Goal: Task Accomplishment & Management: Complete application form

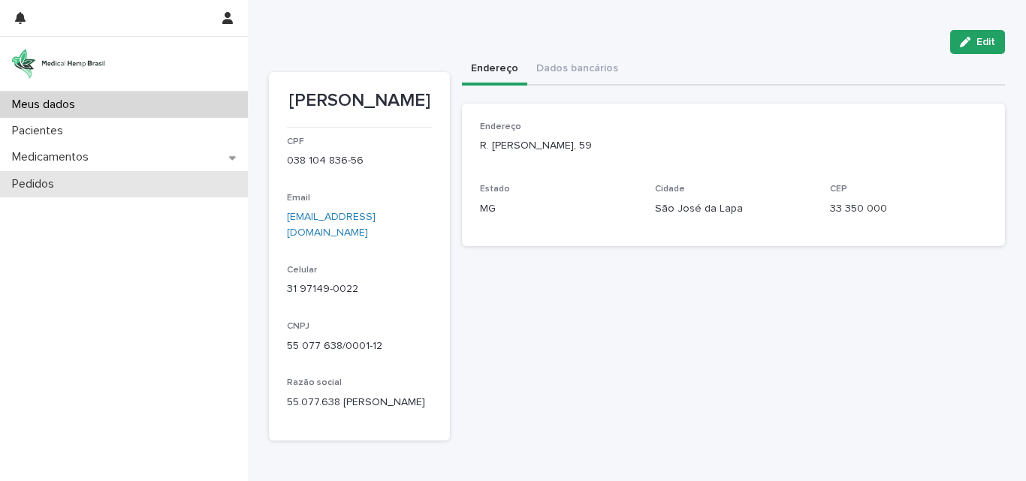
click at [113, 176] on div "Pedidos" at bounding box center [124, 184] width 248 height 26
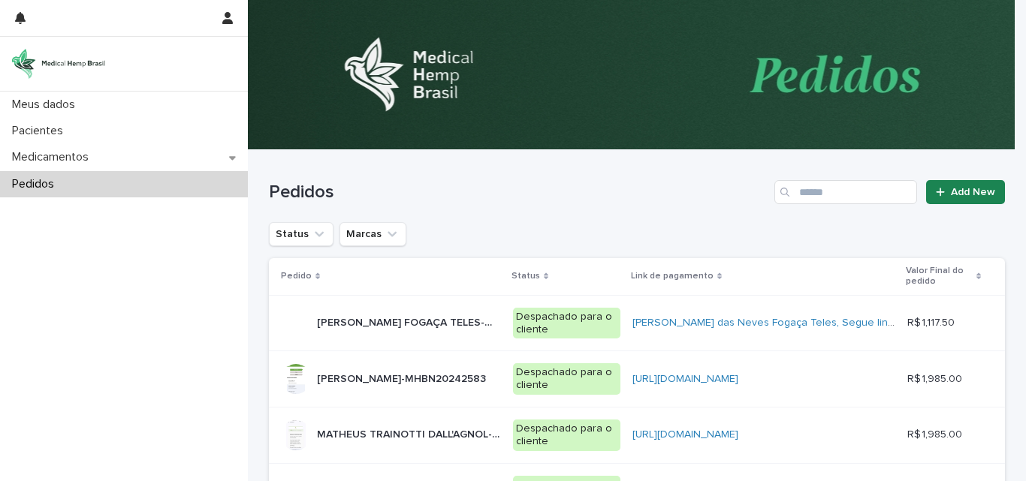
click at [980, 193] on span "Add New" at bounding box center [973, 192] width 44 height 11
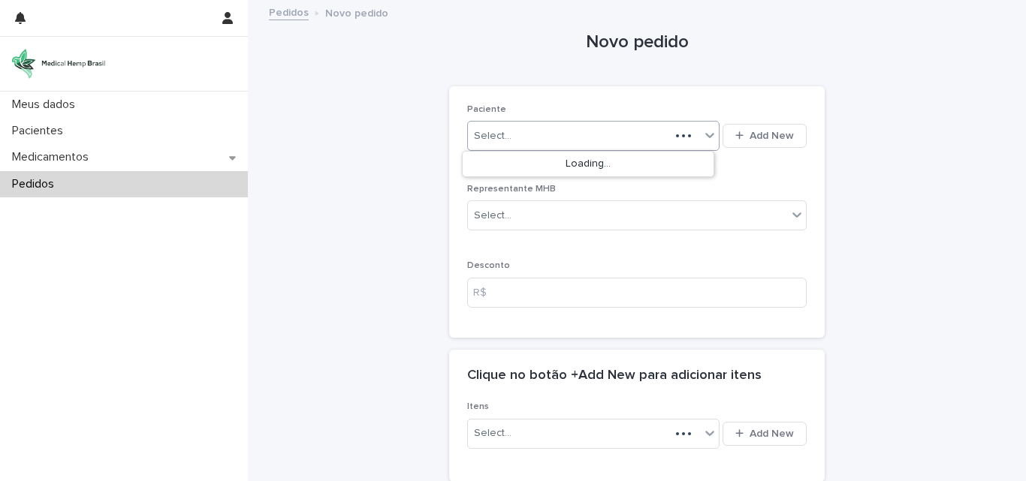
click at [558, 128] on div "Select..." at bounding box center [569, 136] width 202 height 25
type input "****"
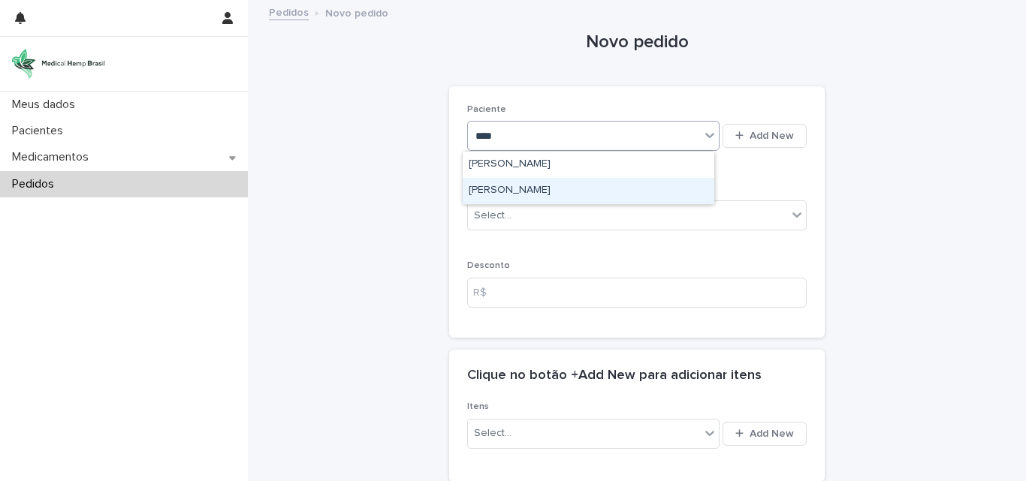
drag, startPoint x: 554, startPoint y: 174, endPoint x: 553, endPoint y: 191, distance: 16.5
click at [553, 191] on div "[PERSON_NAME]" at bounding box center [588, 191] width 252 height 26
click at [553, 191] on p "Representante MHB" at bounding box center [636, 189] width 339 height 11
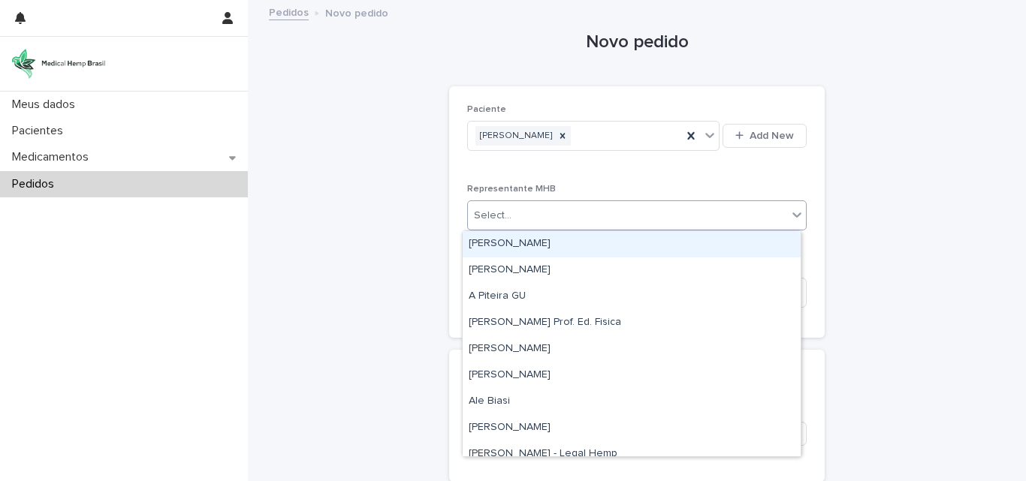
click at [553, 212] on div "Select..." at bounding box center [627, 215] width 319 height 25
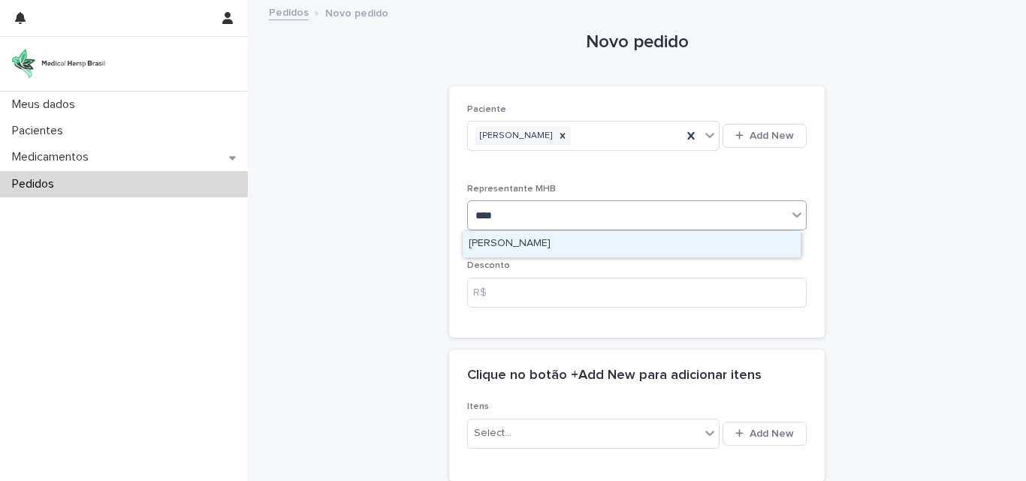
type input "*****"
click at [550, 245] on div "[PERSON_NAME]" at bounding box center [631, 244] width 338 height 26
click at [550, 245] on div "Paciente [PERSON_NAME] Add New Representante MHB option [PERSON_NAME] focused, …" at bounding box center [636, 211] width 339 height 215
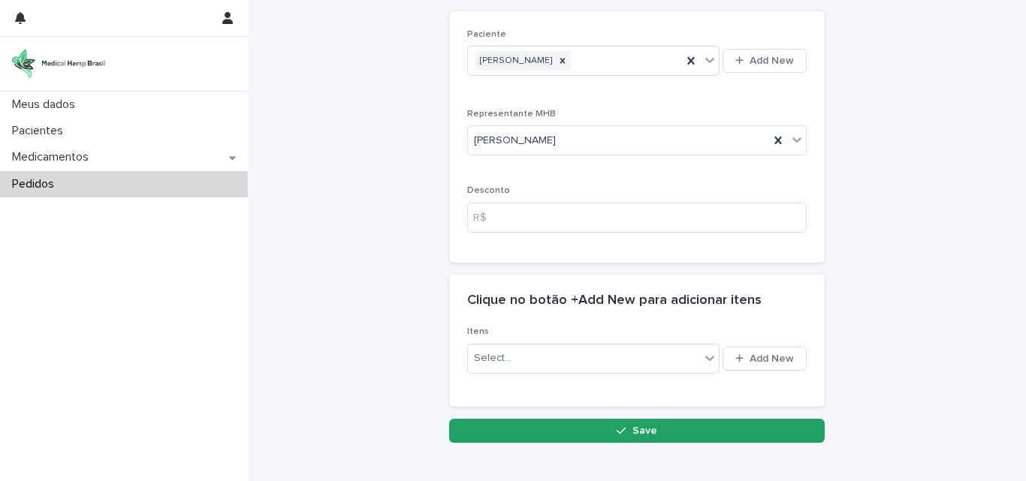
scroll to position [155, 0]
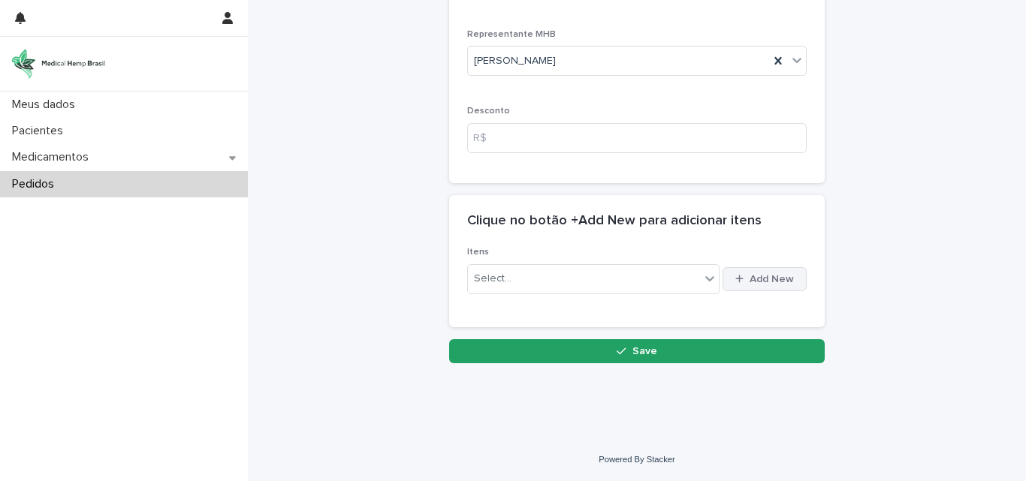
click at [740, 276] on div "button" at bounding box center [742, 279] width 14 height 10
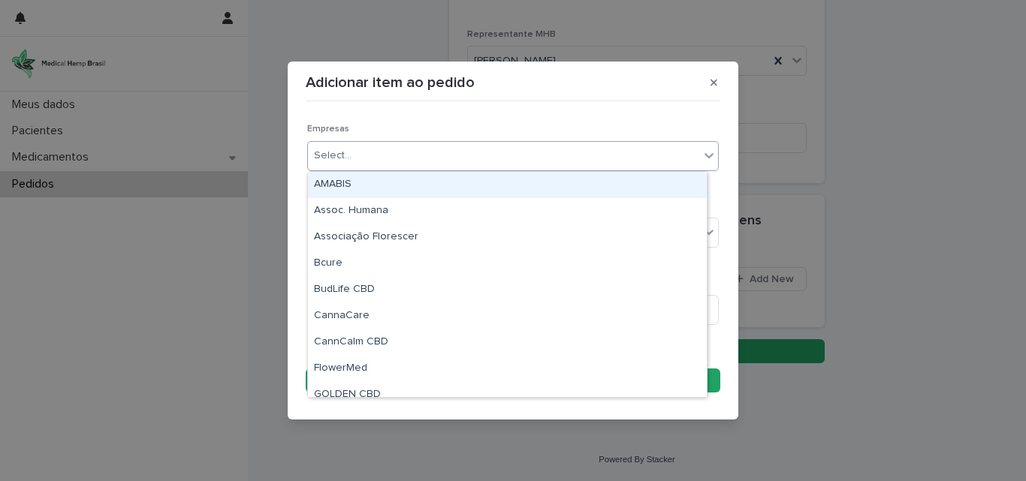
click at [379, 158] on div "Select..." at bounding box center [503, 155] width 391 height 25
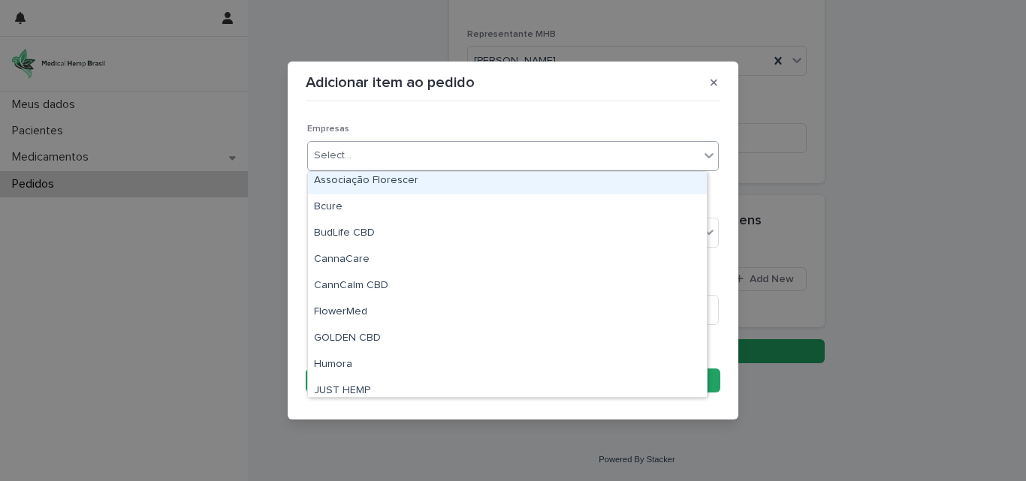
scroll to position [75, 0]
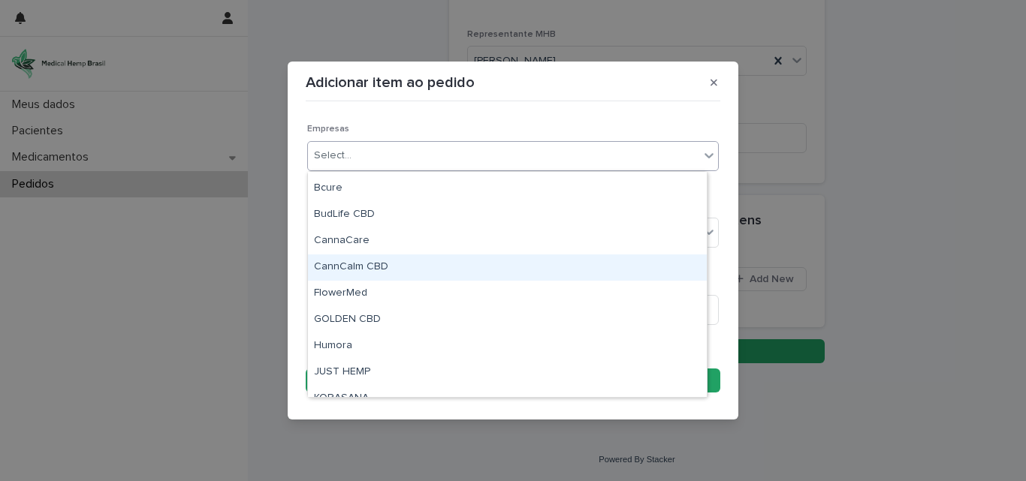
click at [361, 267] on div "CannCalm CBD" at bounding box center [507, 268] width 399 height 26
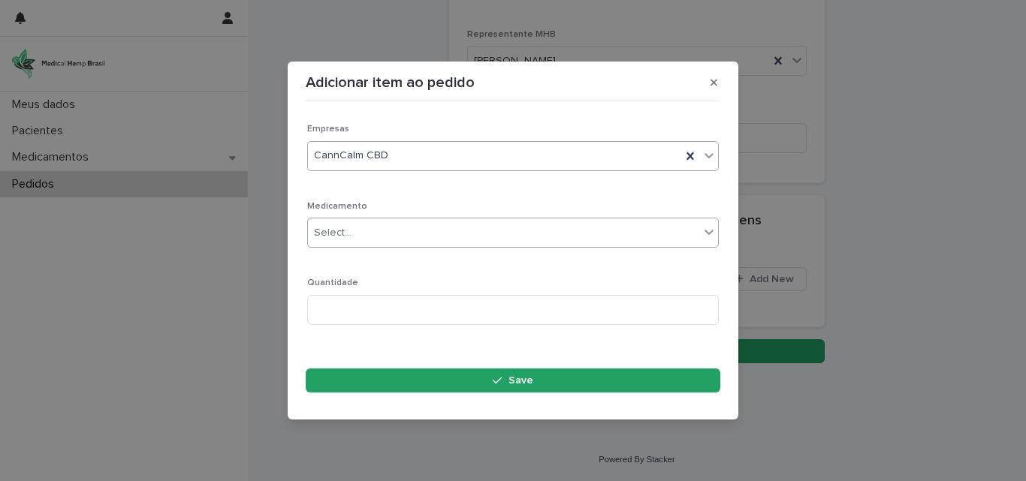
click at [413, 234] on div "Select..." at bounding box center [503, 233] width 391 height 25
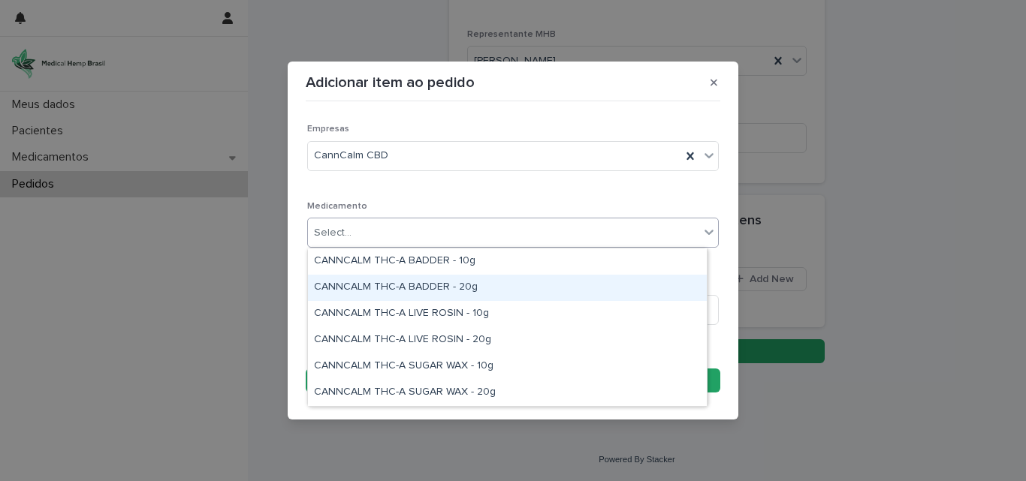
click at [441, 285] on div "CANNCALM THC-A BADDER - 20g" at bounding box center [507, 288] width 399 height 26
click at [441, 285] on p "Quantidade" at bounding box center [512, 283] width 411 height 11
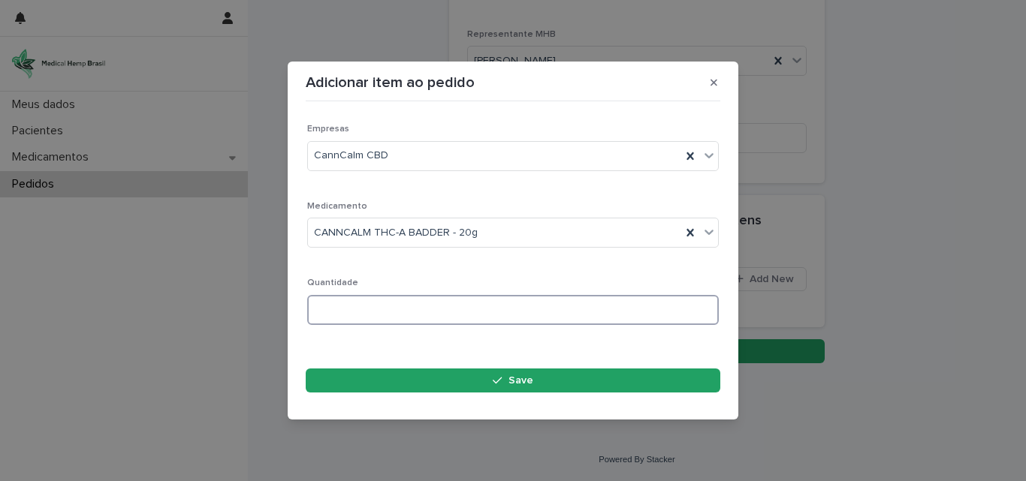
click at [429, 309] on input at bounding box center [512, 310] width 411 height 30
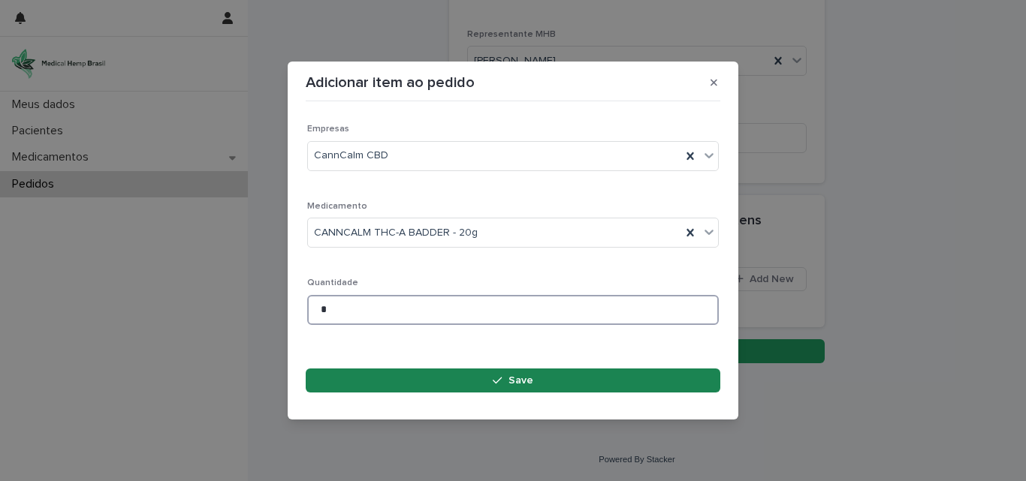
type input "*"
click at [483, 380] on button "Save" at bounding box center [513, 381] width 414 height 24
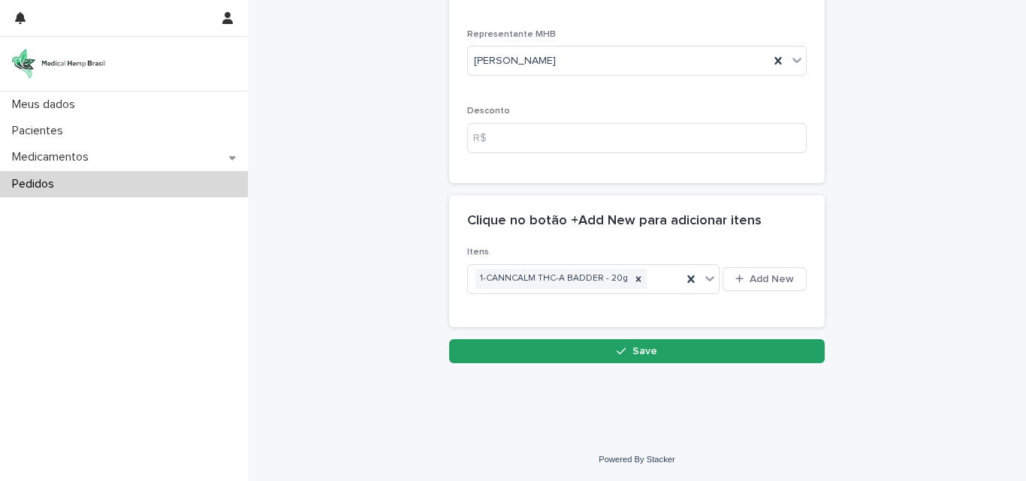
click at [622, 348] on div "button" at bounding box center [623, 351] width 15 height 11
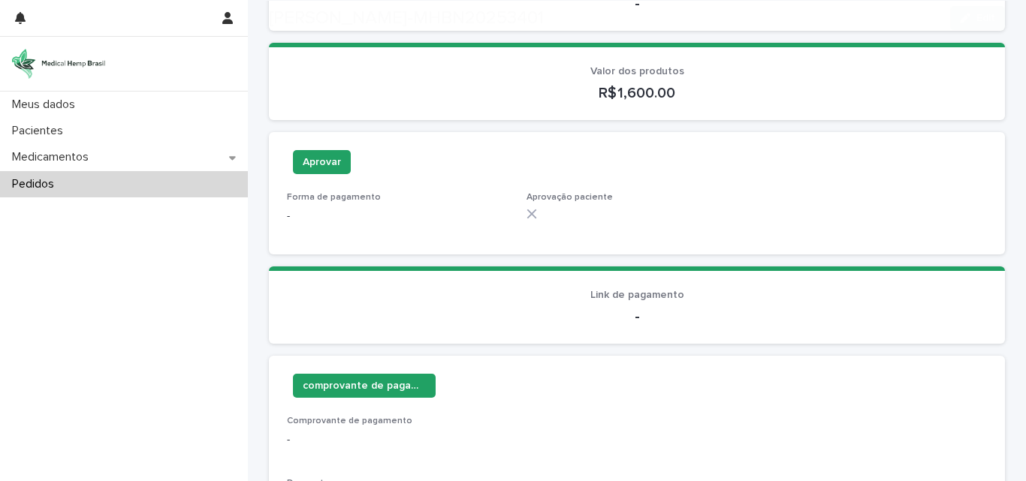
scroll to position [390, 0]
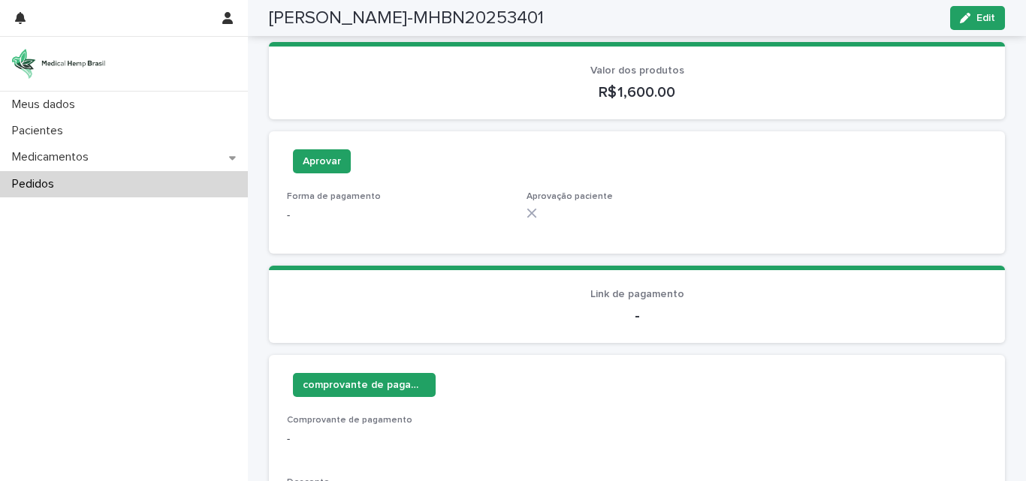
click at [559, 446] on p "-" at bounding box center [637, 440] width 700 height 16
